Goal: Contribute content: Add original content to the website for others to see

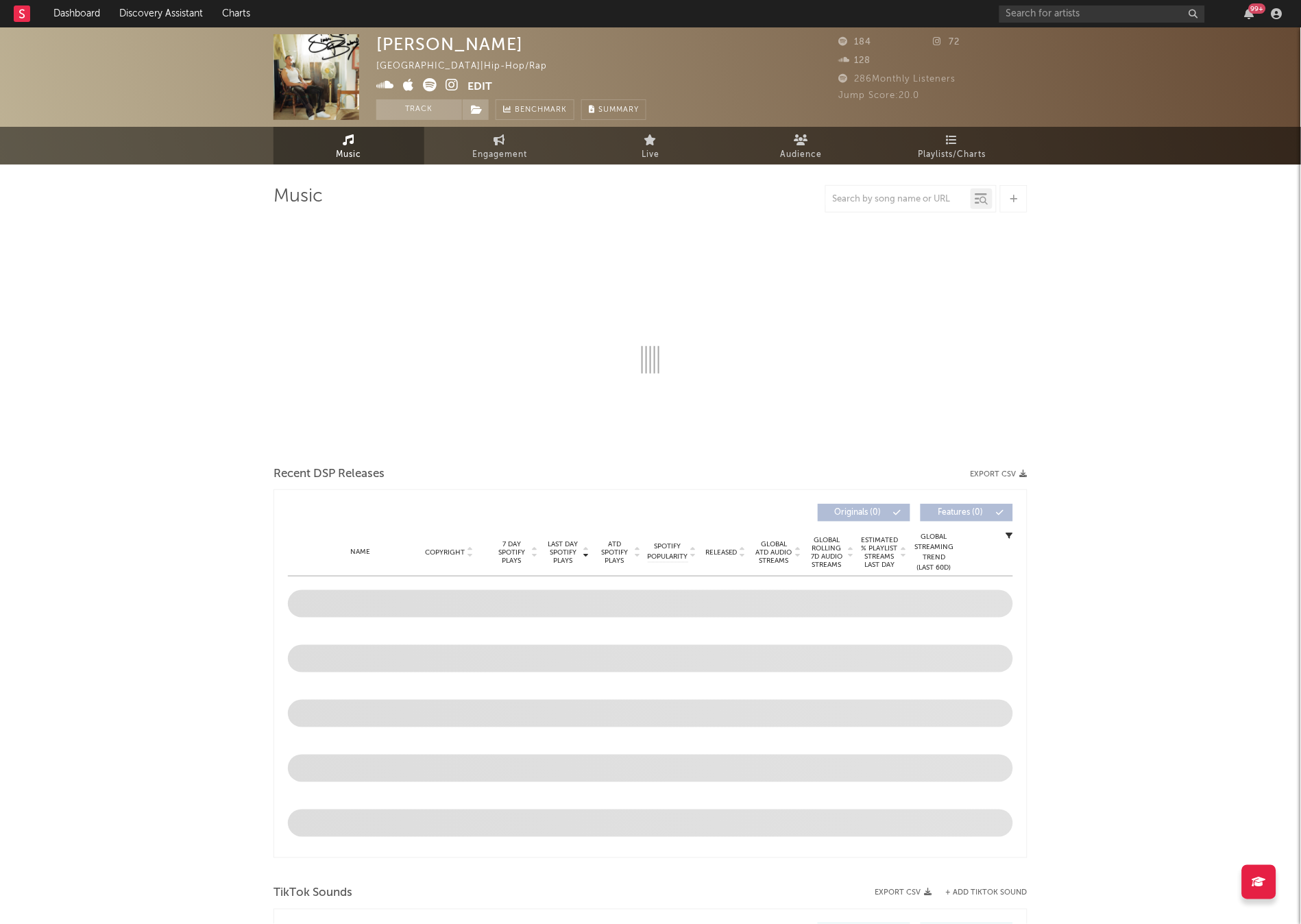
select select "6m"
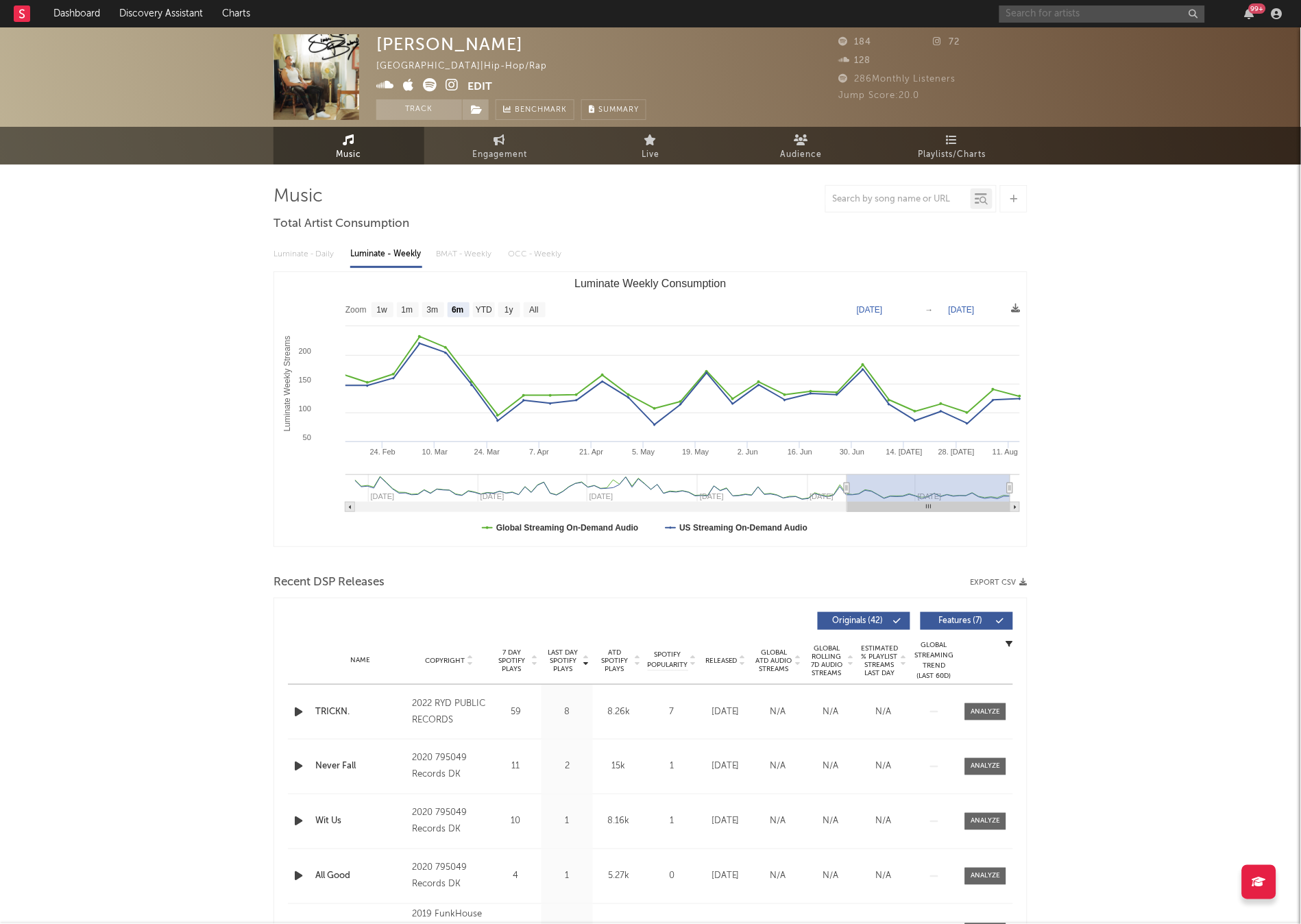
click at [1109, 10] on input "text" at bounding box center [1102, 14] width 206 height 17
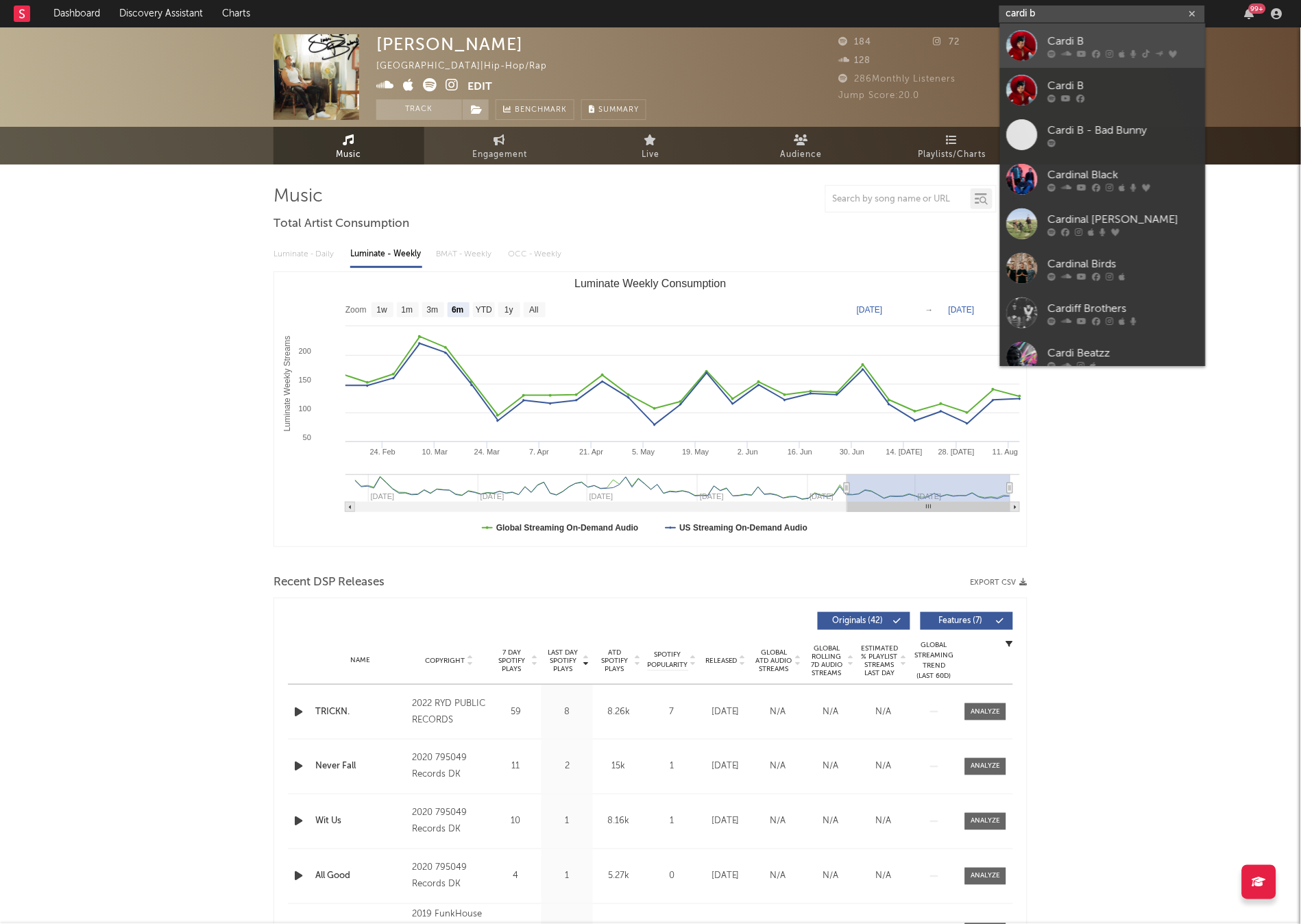
type input "cardi b"
click at [1147, 38] on div "Cardi B" at bounding box center [1123, 40] width 151 height 16
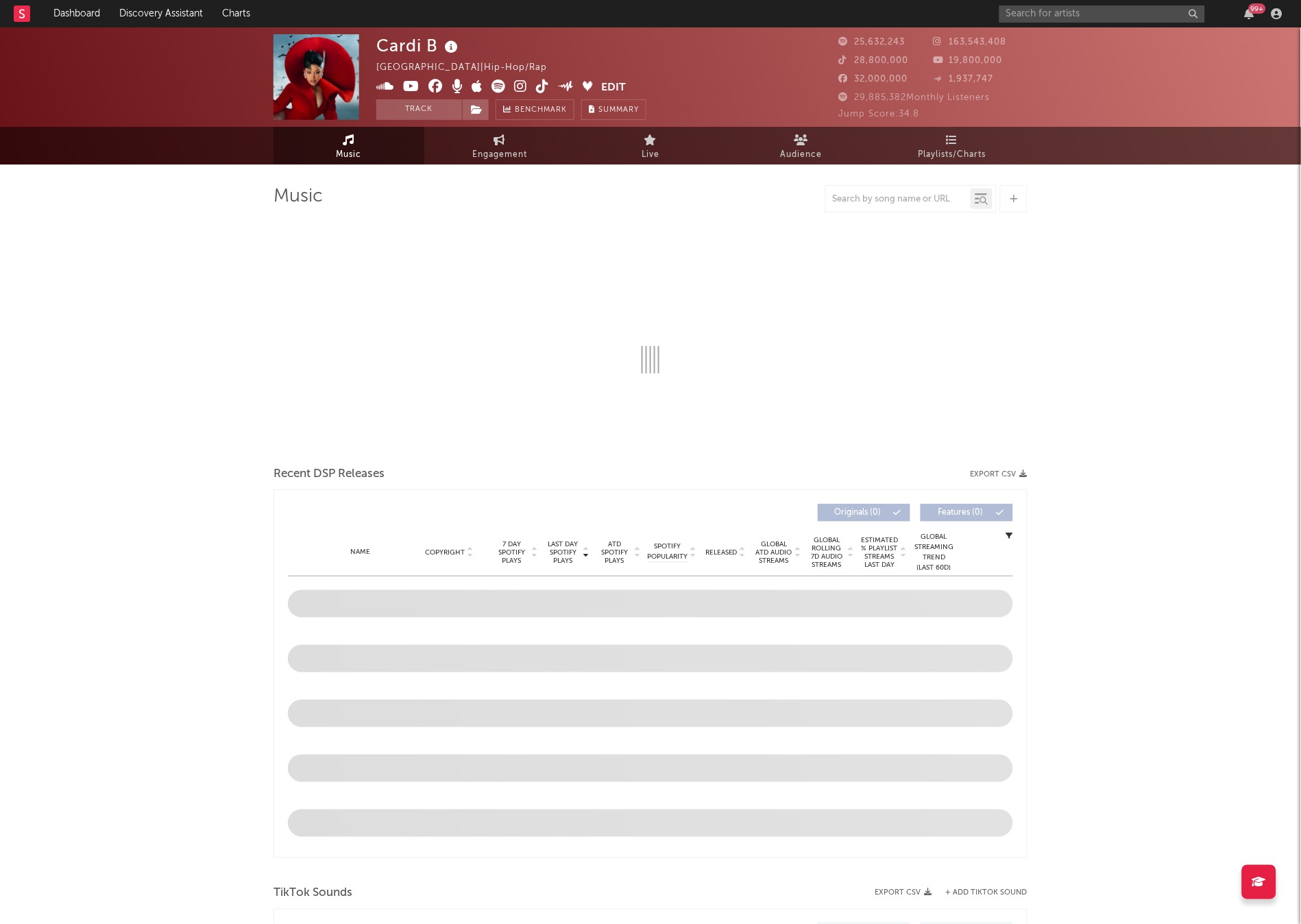
select select "6m"
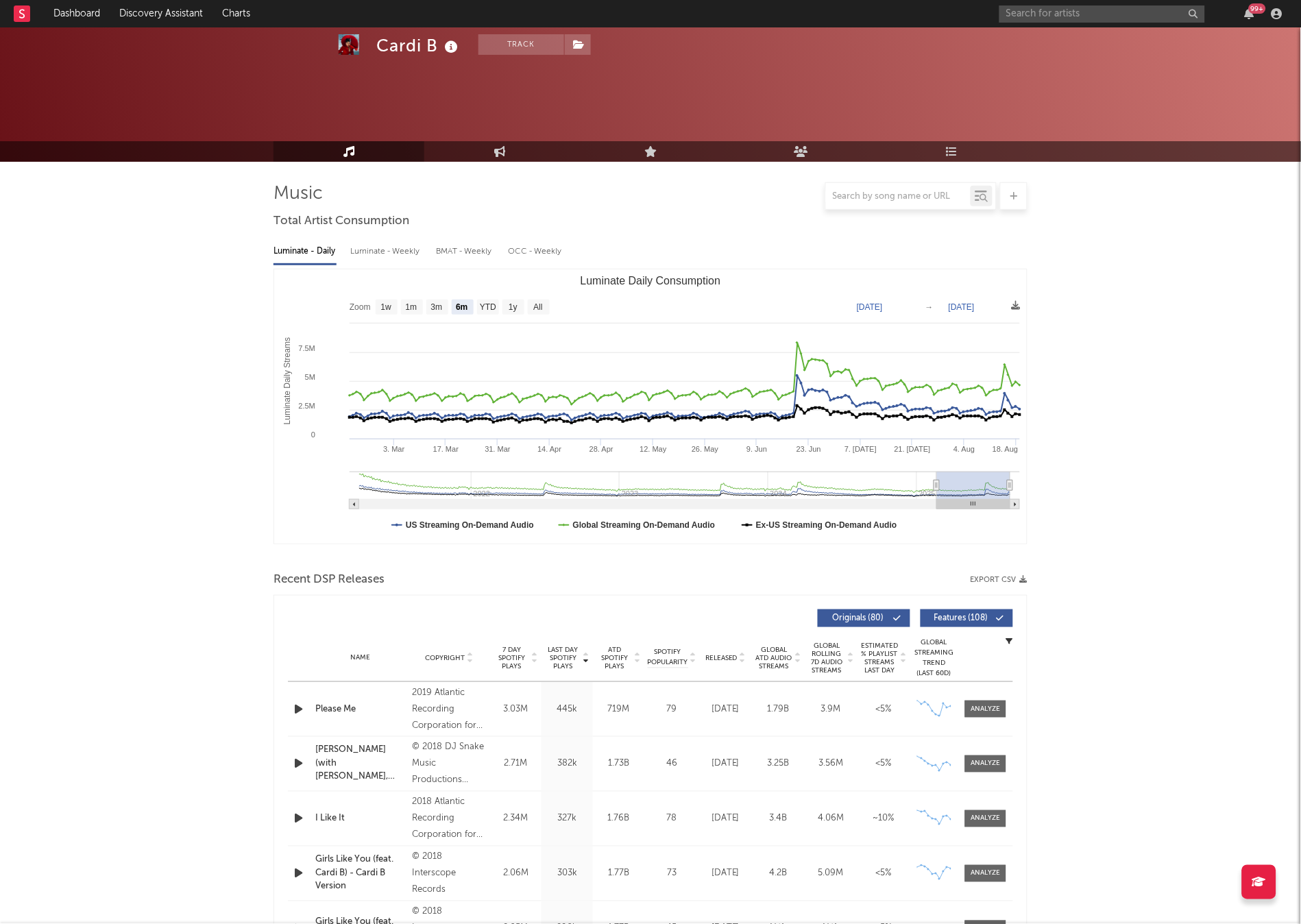
scroll to position [418, 0]
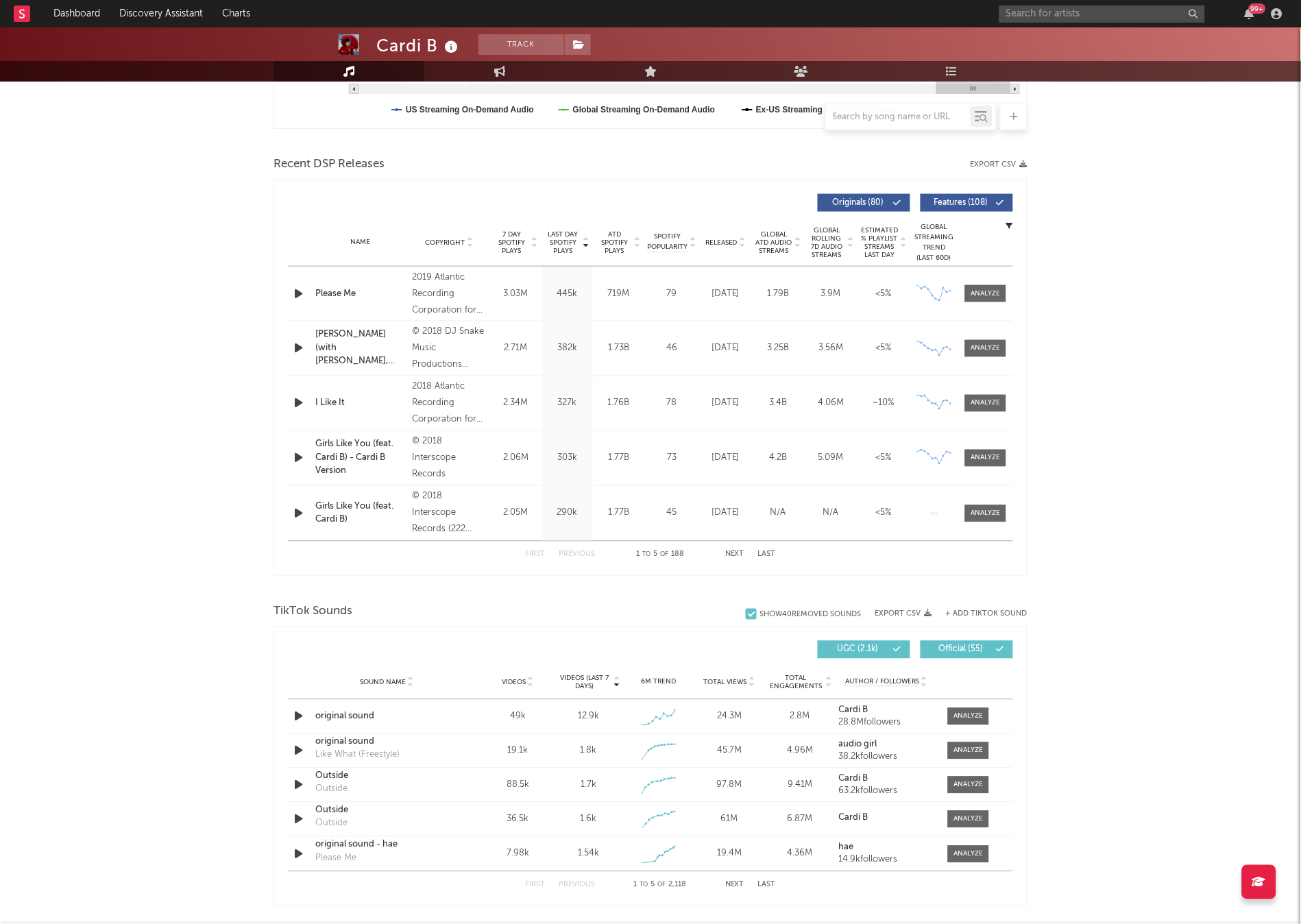
click at [1001, 610] on button "+ Add TikTok Sound" at bounding box center [986, 613] width 82 height 8
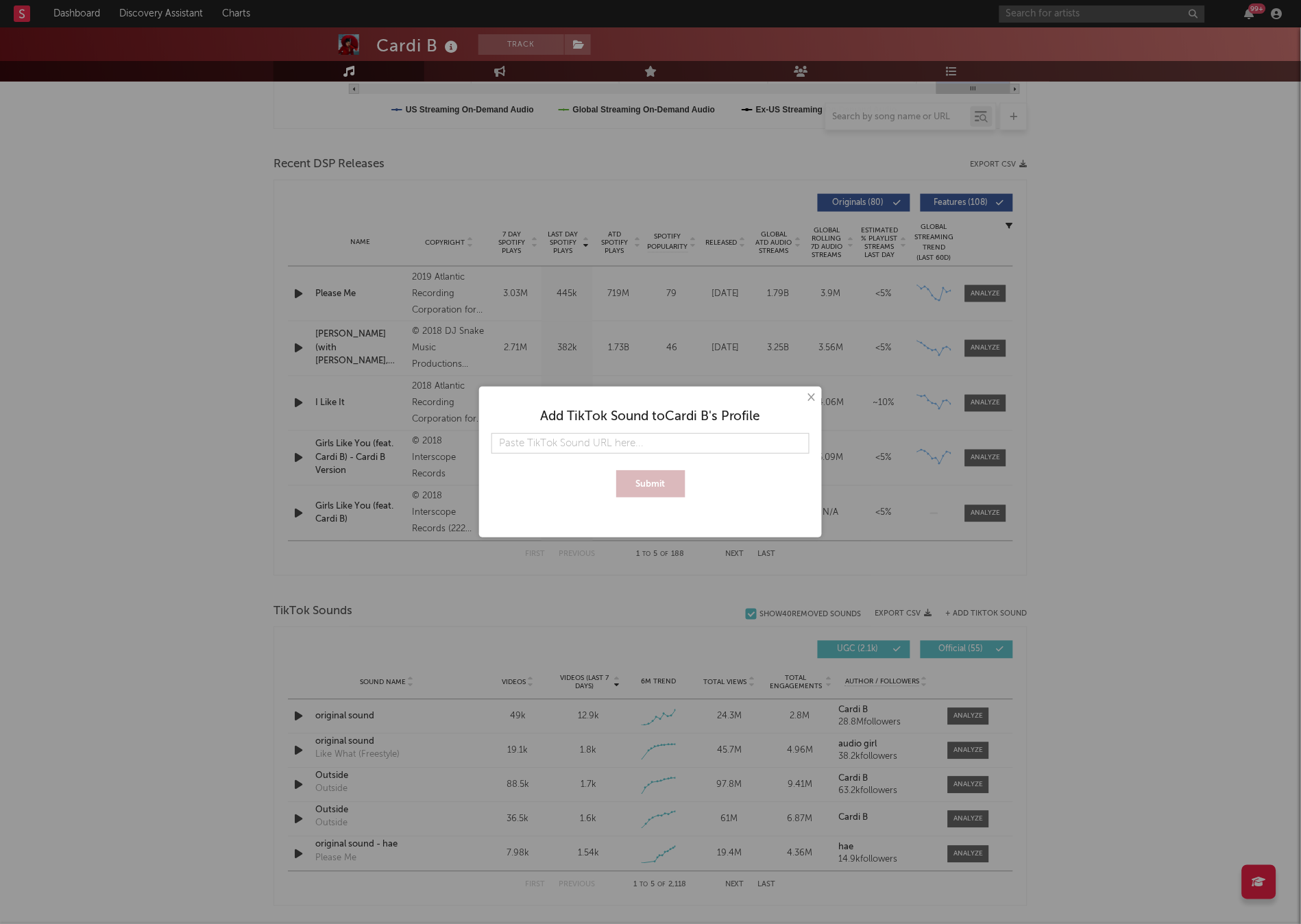
click at [538, 443] on input "text" at bounding box center [651, 443] width 318 height 20
type input "[URL][DOMAIN_NAME]"
click at [654, 491] on button "Submit" at bounding box center [650, 483] width 69 height 27
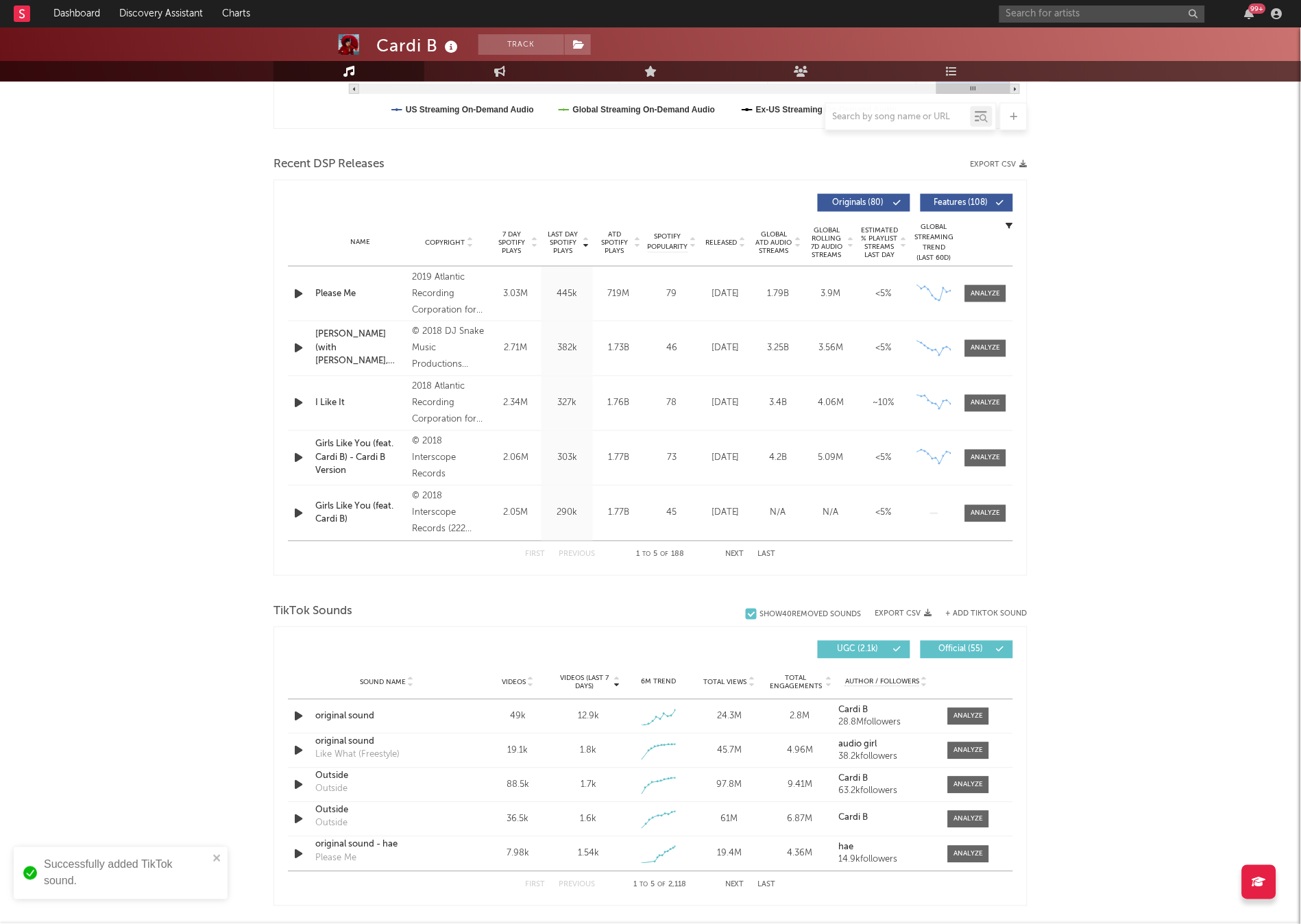
click at [164, 877] on div "Successfully added TikTok sound." at bounding box center [126, 873] width 165 height 33
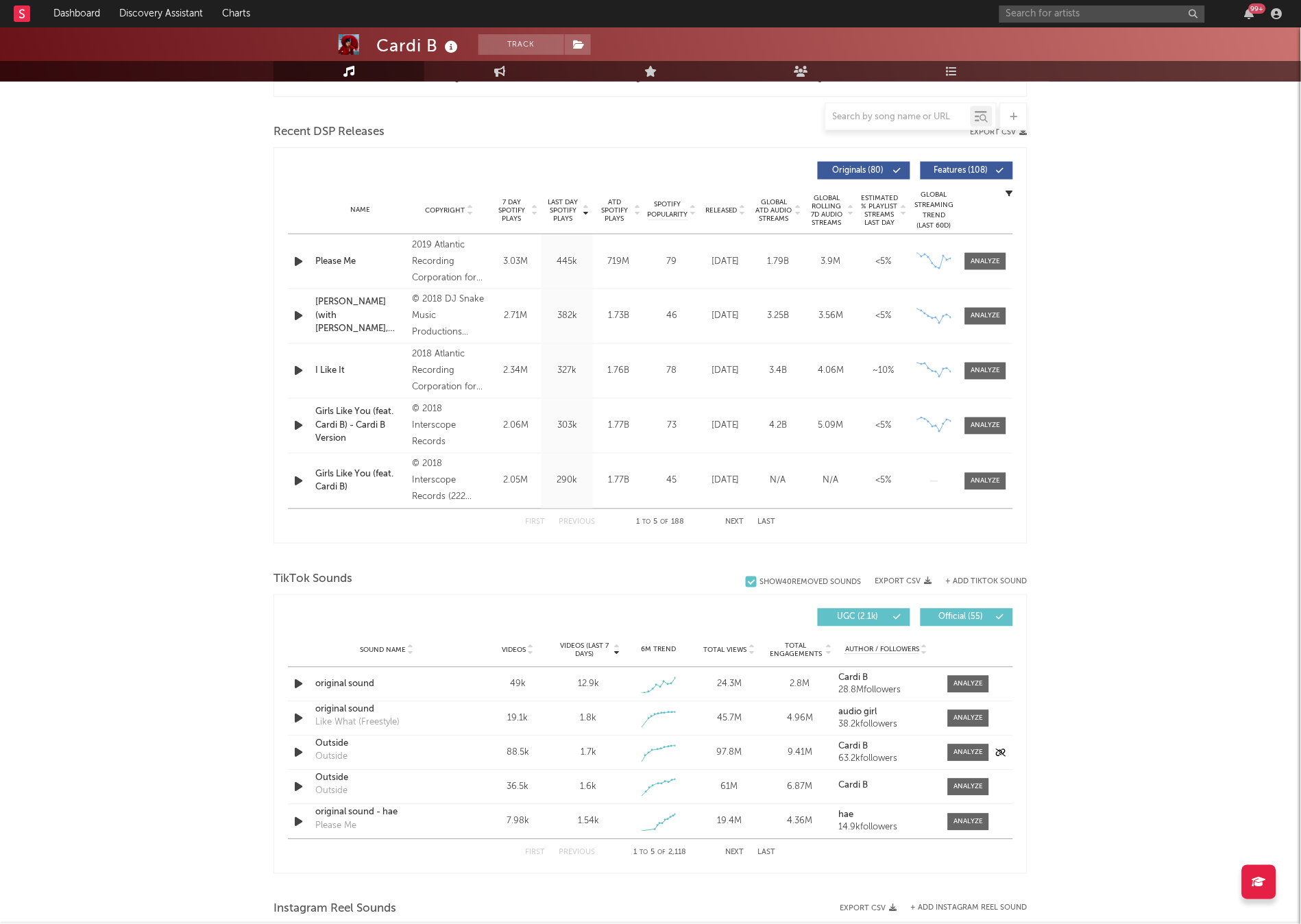
scroll to position [453, 0]
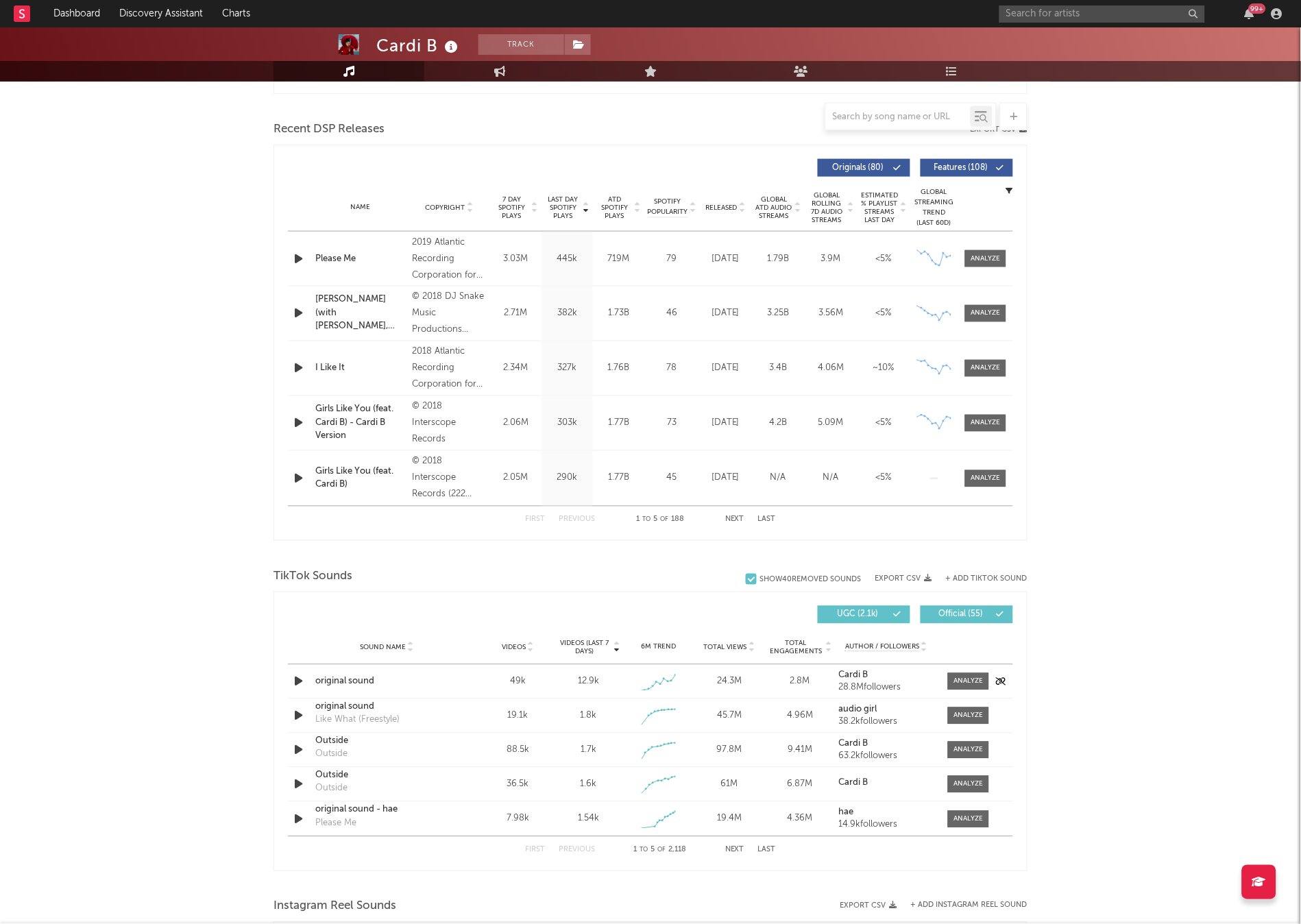
click at [455, 682] on div "original sound" at bounding box center [387, 682] width 143 height 14
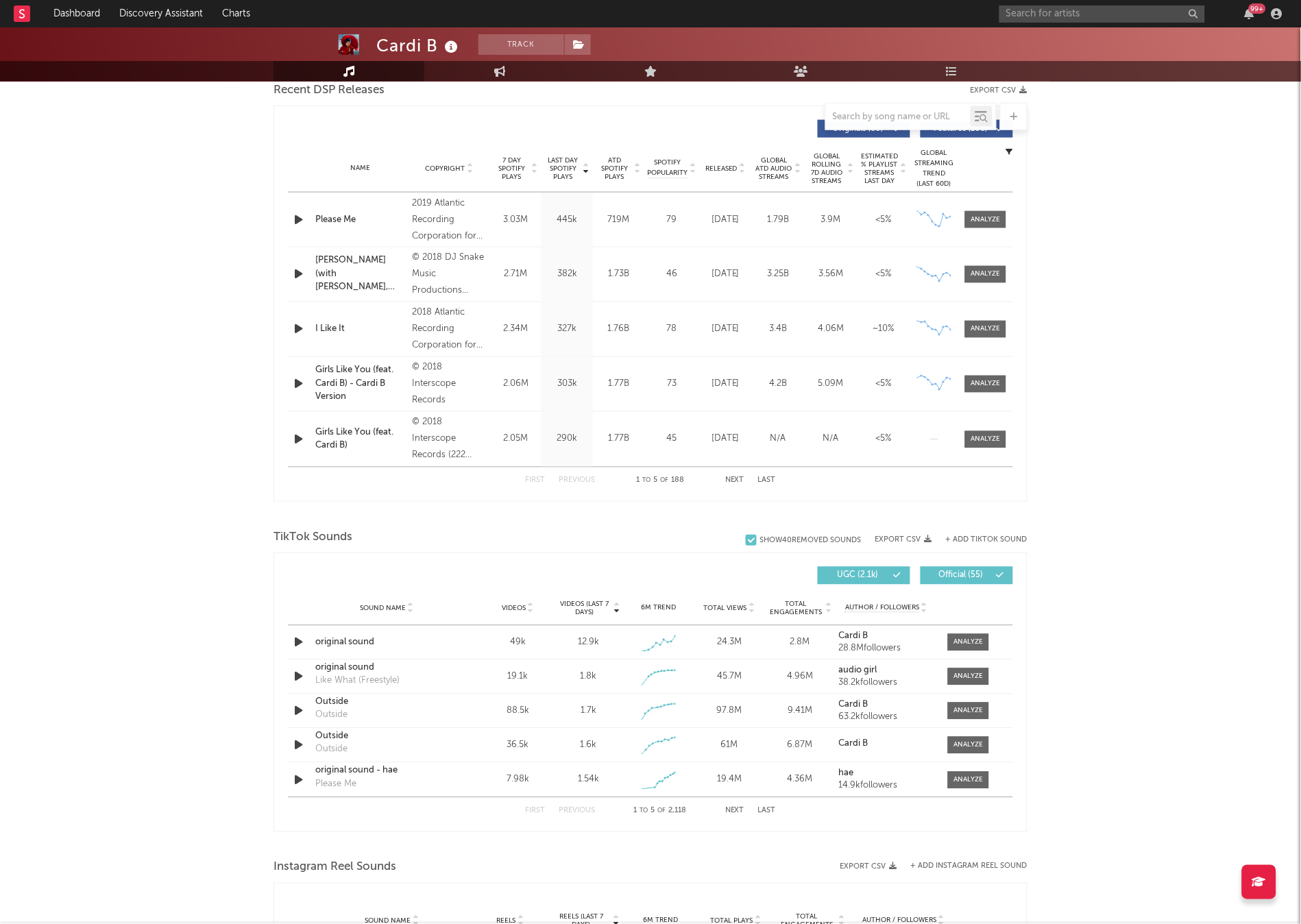
scroll to position [484, 0]
